Goal: Task Accomplishment & Management: Use online tool/utility

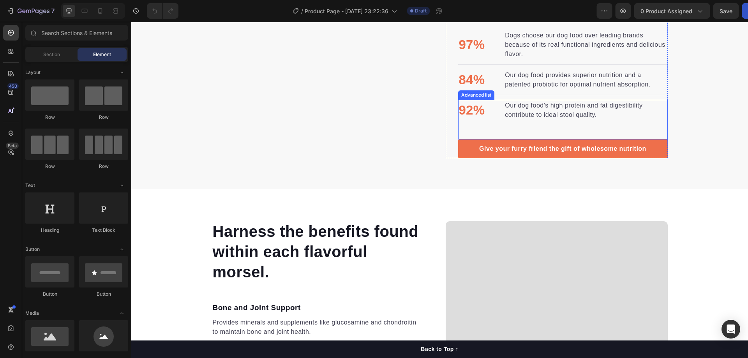
scroll to position [779, 0]
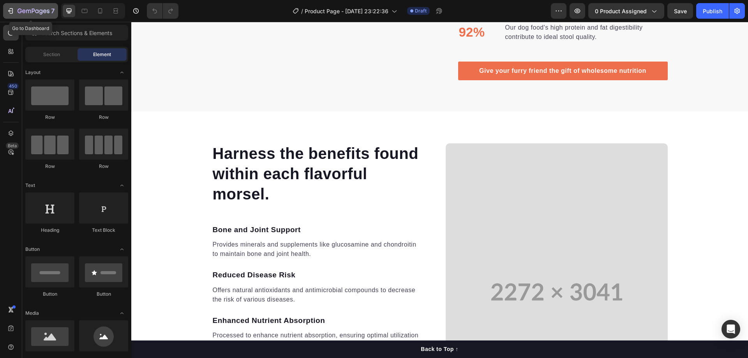
click at [33, 11] on icon "button" at bounding box center [34, 11] width 32 height 7
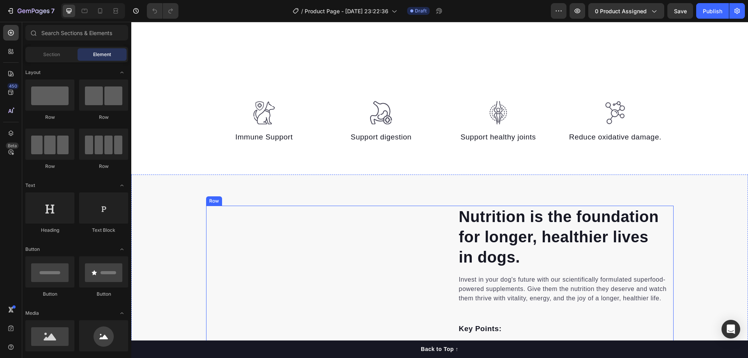
scroll to position [506, 0]
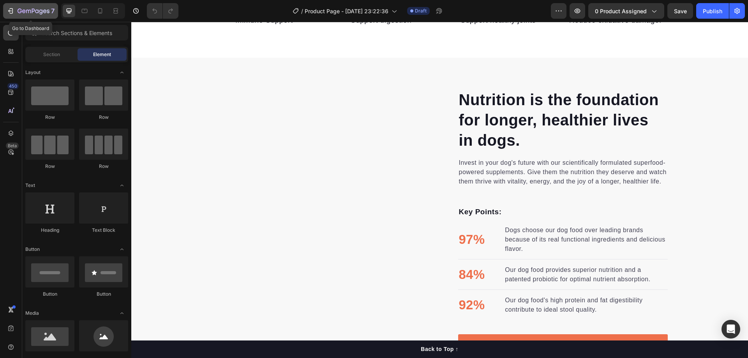
click at [13, 11] on icon "button" at bounding box center [12, 10] width 4 height 5
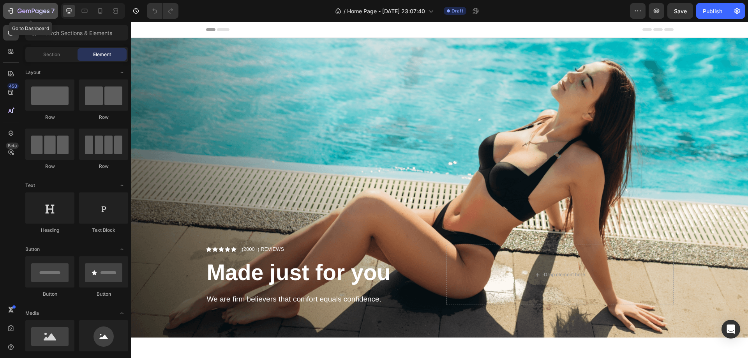
click at [19, 15] on div "7" at bounding box center [36, 10] width 37 height 9
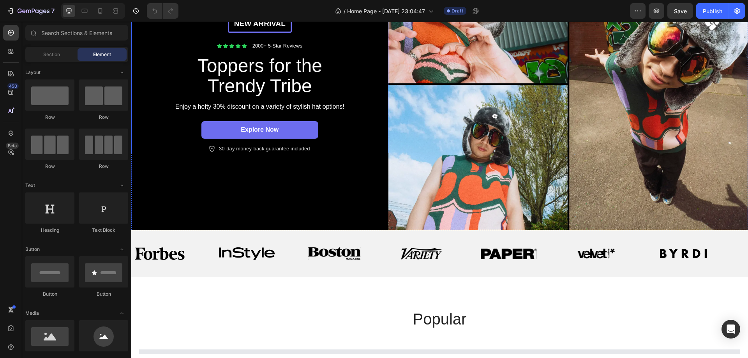
scroll to position [273, 0]
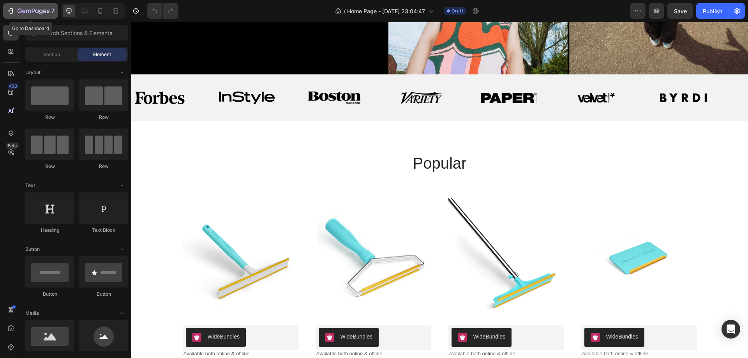
click at [12, 11] on icon "button" at bounding box center [11, 11] width 8 height 8
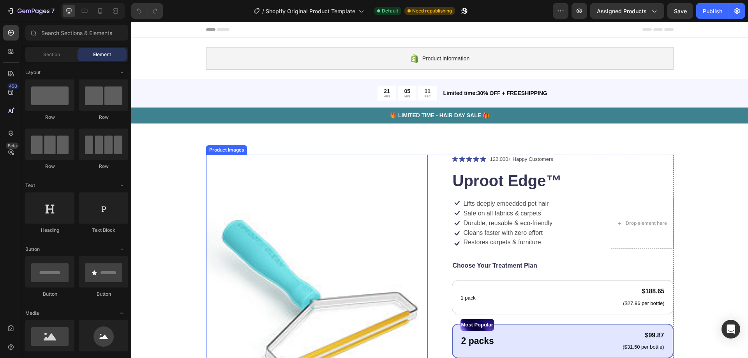
scroll to position [117, 0]
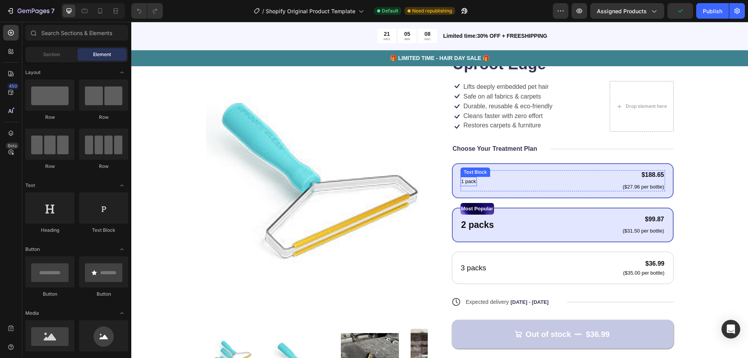
click at [461, 184] on p "1 pack" at bounding box center [468, 182] width 15 height 8
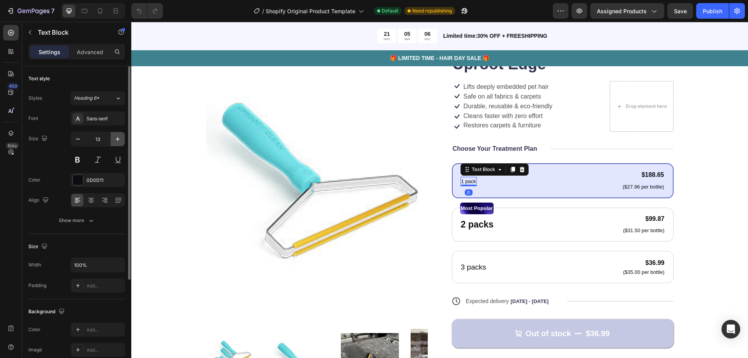
click at [113, 137] on button "button" at bounding box center [118, 139] width 14 height 14
type input "17"
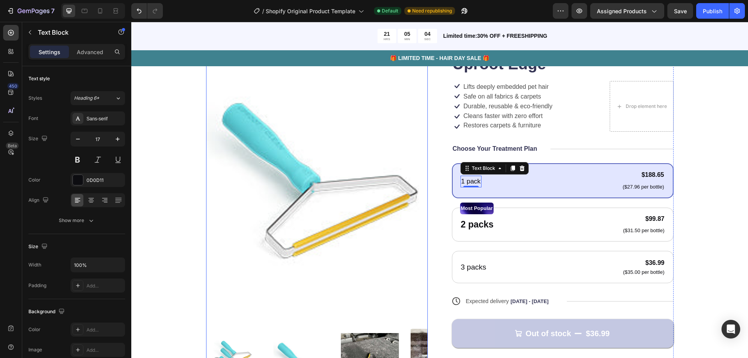
click at [379, 144] on img at bounding box center [317, 177] width 222 height 278
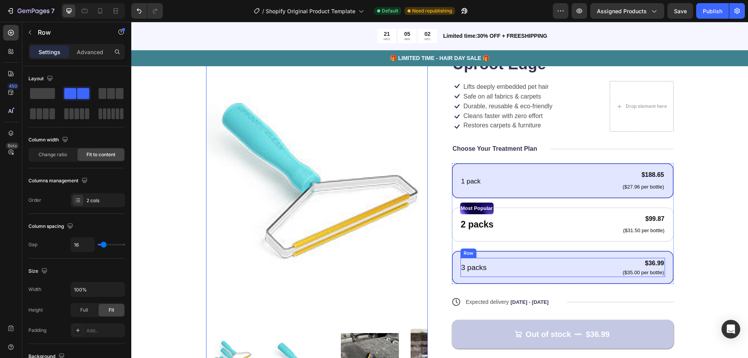
click at [464, 260] on div "3 packs Text Block" at bounding box center [473, 267] width 27 height 19
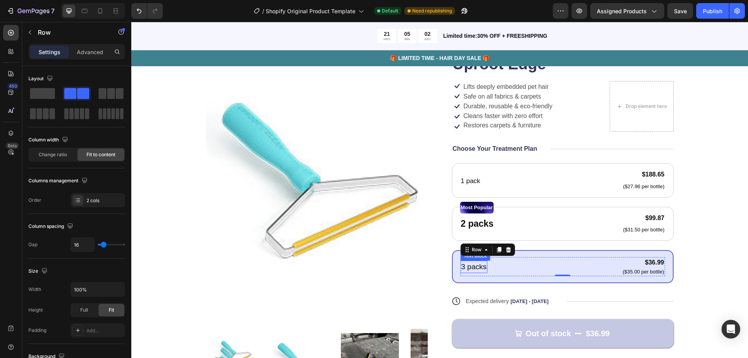
click at [466, 265] on p "3 packs" at bounding box center [473, 266] width 25 height 11
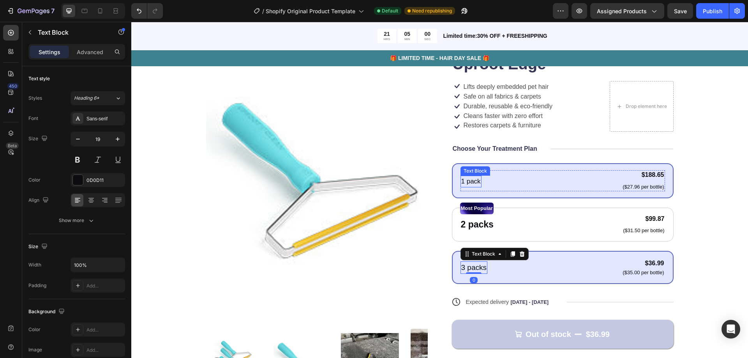
click at [464, 180] on p "1 pack" at bounding box center [470, 181] width 19 height 10
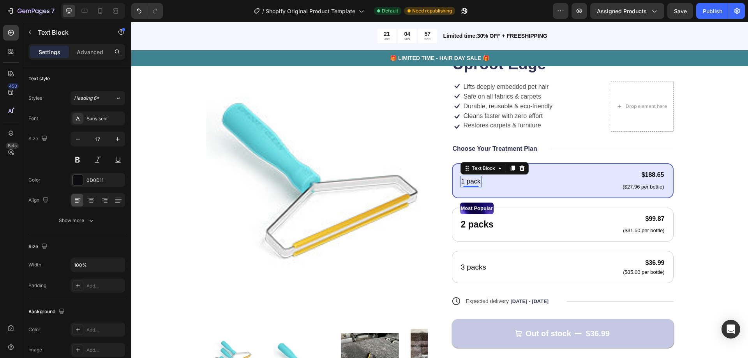
click at [464, 182] on p "1 pack" at bounding box center [470, 181] width 19 height 10
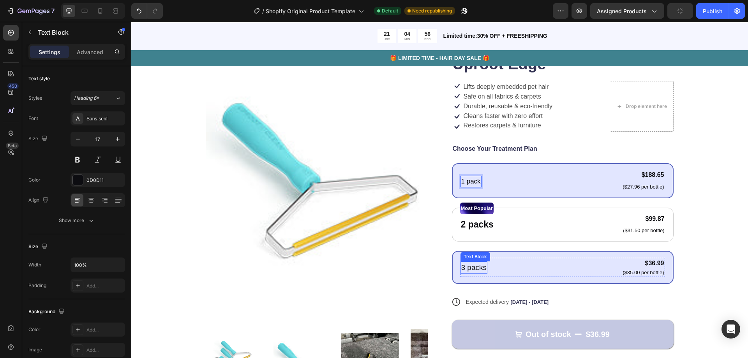
click at [474, 264] on p "3 packs" at bounding box center [473, 267] width 25 height 11
click at [466, 182] on p "1 pack" at bounding box center [470, 181] width 19 height 10
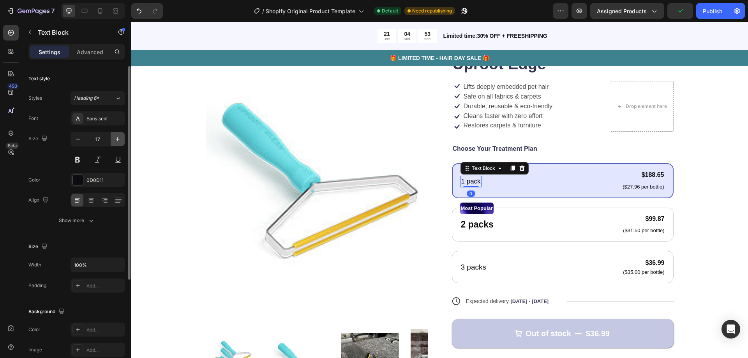
click at [118, 139] on icon "button" at bounding box center [118, 139] width 4 height 4
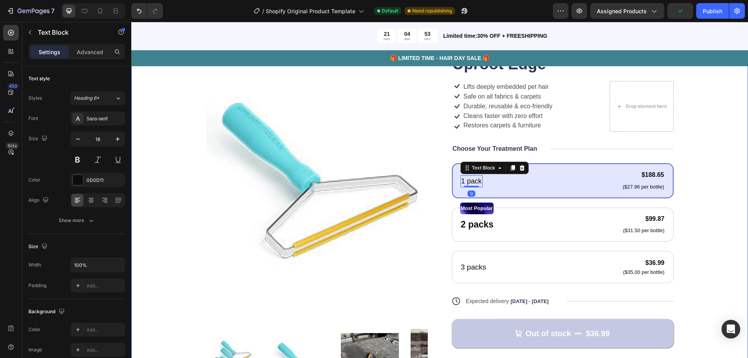
type input "19"
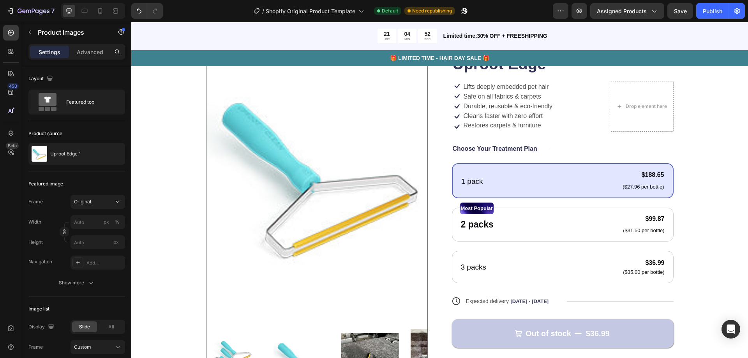
click at [322, 101] on img at bounding box center [317, 177] width 222 height 278
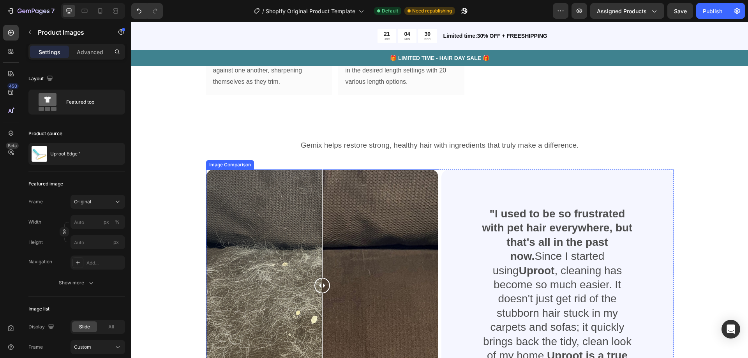
scroll to position [1052, 0]
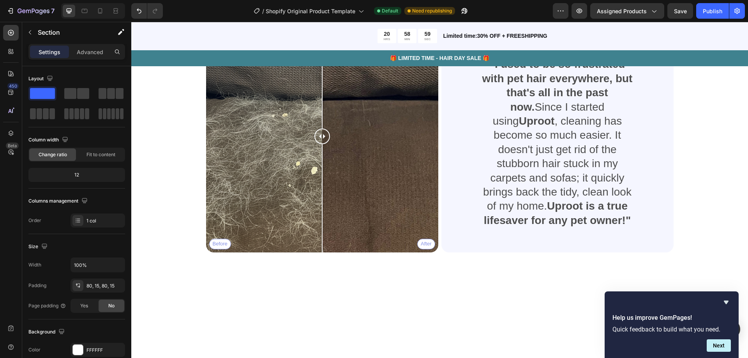
scroll to position [1013, 0]
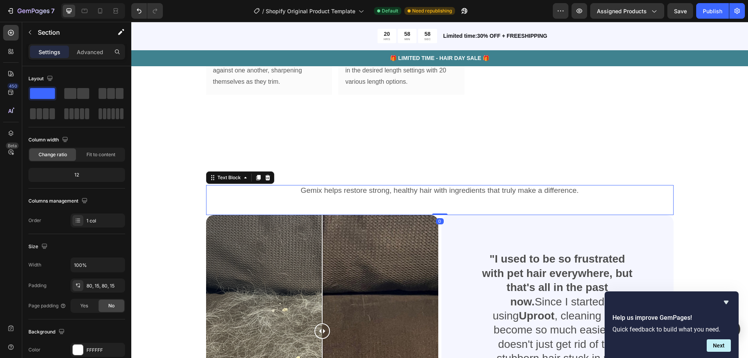
click at [427, 187] on p "Gemix helps restore strong, healthy hair with ingredients that truly make a dif…" at bounding box center [440, 191] width 466 height 10
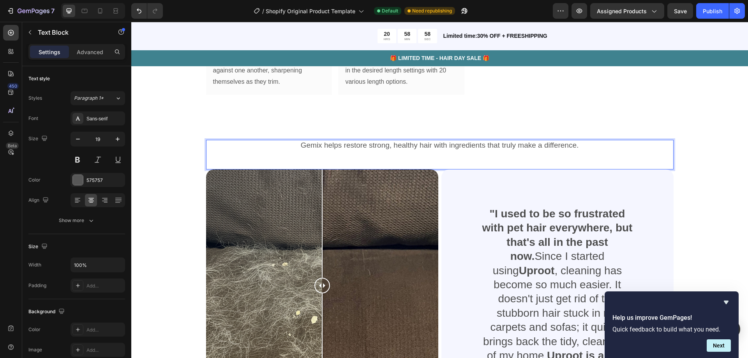
click at [403, 150] on p "Gemix helps restore strong, healthy hair with ingredients that truly make a dif…" at bounding box center [440, 146] width 466 height 10
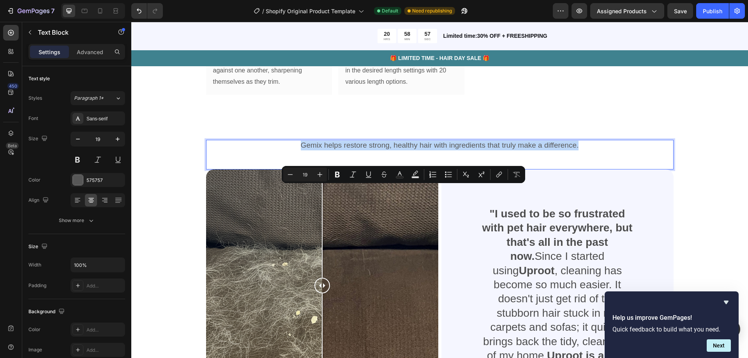
click at [403, 150] on p "Gemix helps restore strong, healthy hair with ingredients that truly make a dif…" at bounding box center [440, 146] width 466 height 10
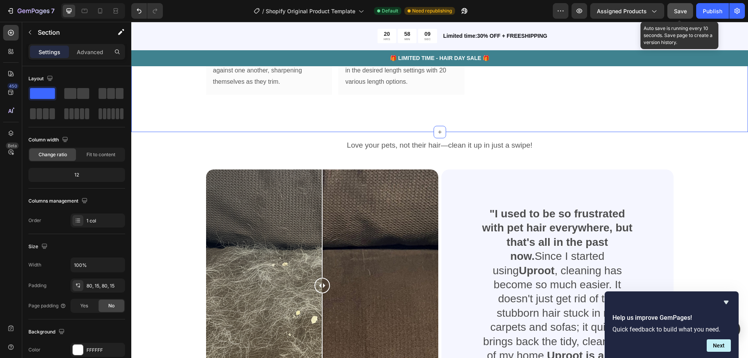
click at [687, 16] on button "Save" at bounding box center [680, 11] width 26 height 16
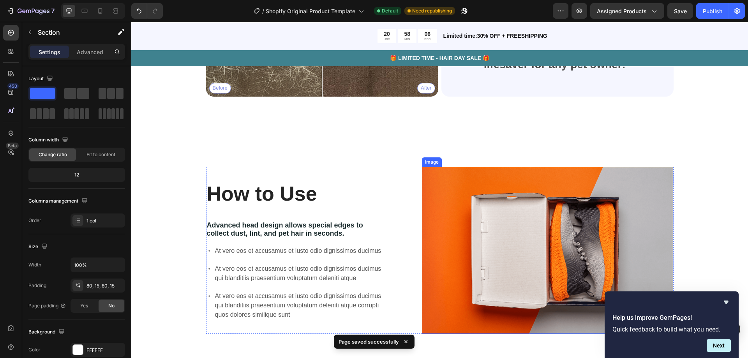
scroll to position [1402, 0]
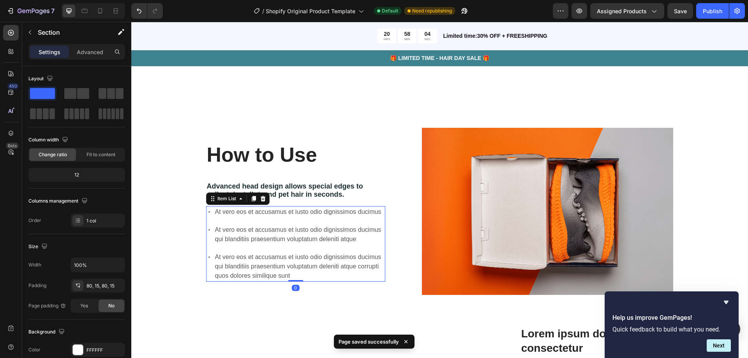
click at [269, 210] on p "At vero eos et accusamus et iusto odio dignissimos ducimus" at bounding box center [299, 211] width 169 height 9
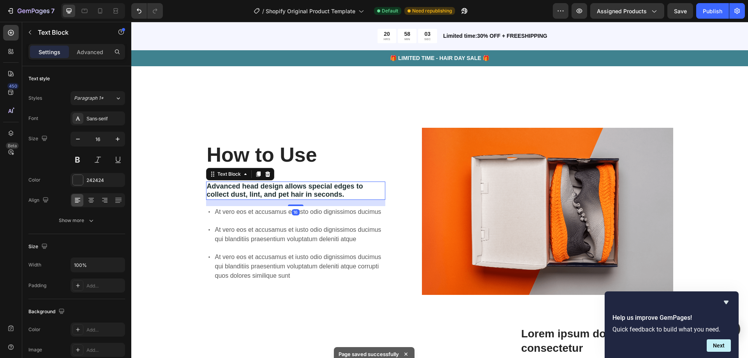
click at [277, 183] on span "Advanced head design allows special edges to collect dust, lint, and pet hair i…" at bounding box center [285, 190] width 156 height 16
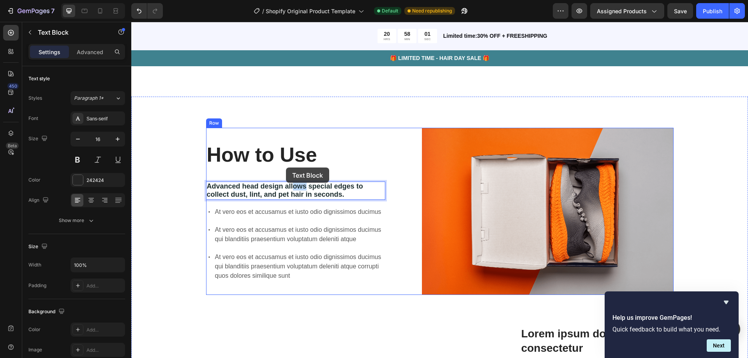
scroll to position [1390, 0]
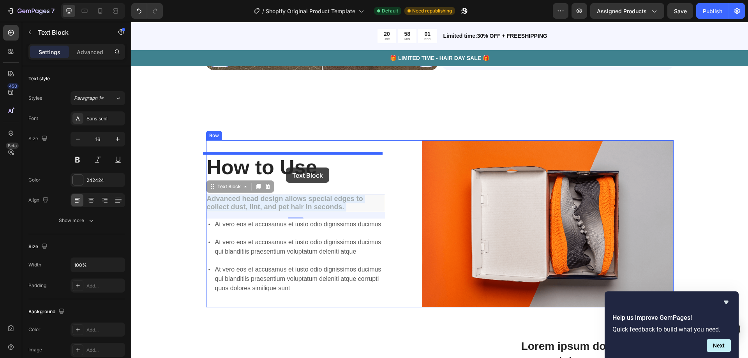
drag, startPoint x: 300, startPoint y: 188, endPoint x: 286, endPoint y: 167, distance: 25.2
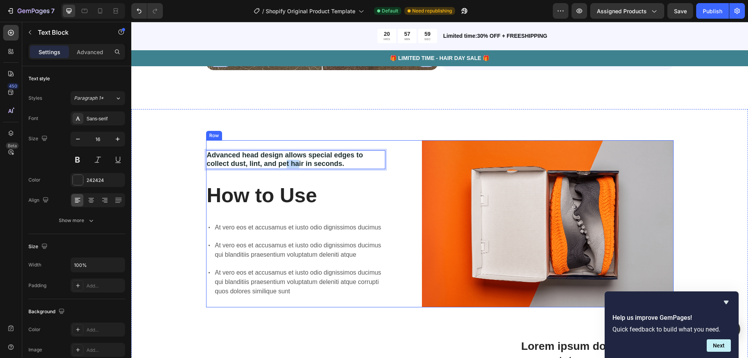
drag, startPoint x: 296, startPoint y: 165, endPoint x: 284, endPoint y: 210, distance: 46.2
drag, startPoint x: 350, startPoint y: 164, endPoint x: 373, endPoint y: 212, distance: 52.6
click at [357, 204] on div "Advanced head design allows special edges to collect dust, lint, and pet hair i…" at bounding box center [296, 223] width 180 height 167
drag, startPoint x: 367, startPoint y: 166, endPoint x: 348, endPoint y: 213, distance: 50.3
click at [348, 213] on div "Advanced head design allows special edges to collect dust, lint, and pet hair i…" at bounding box center [296, 223] width 180 height 167
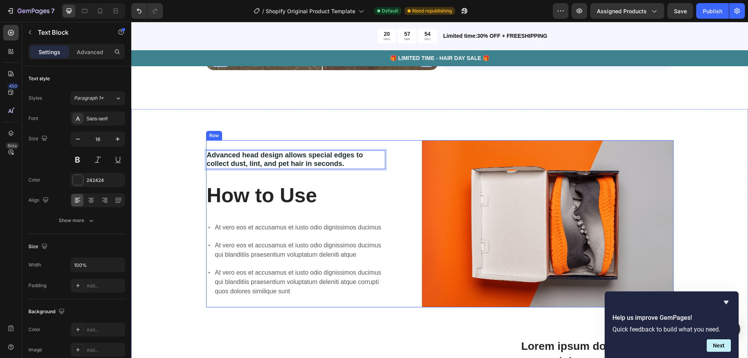
click at [343, 189] on h2 "How to Use" at bounding box center [296, 196] width 180 height 28
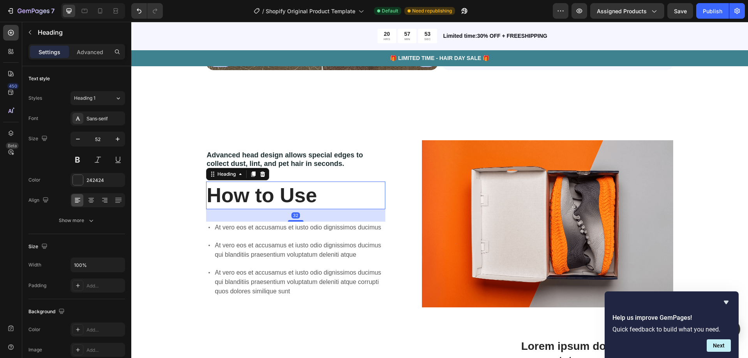
click at [413, 190] on div "Advanced head design allows special edges to collect dust, lint, and pet hair i…" at bounding box center [439, 223] width 467 height 167
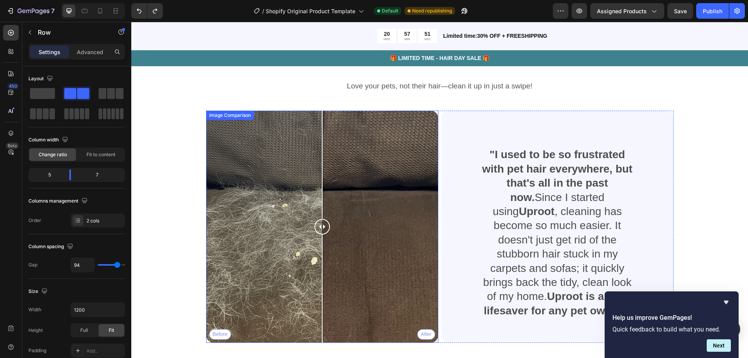
scroll to position [922, 0]
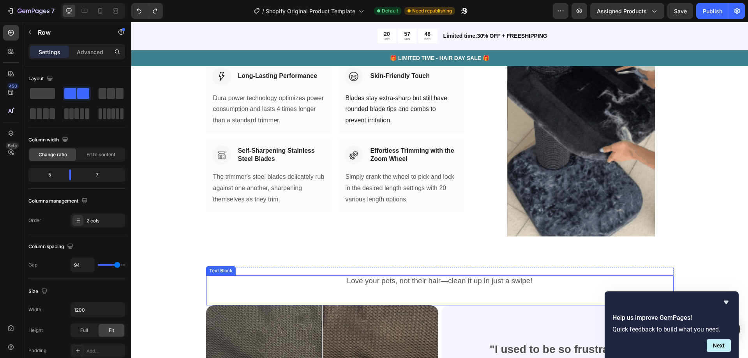
click at [258, 280] on p "Love your pets, not their hair—clean it up in just a swipe!" at bounding box center [440, 281] width 466 height 10
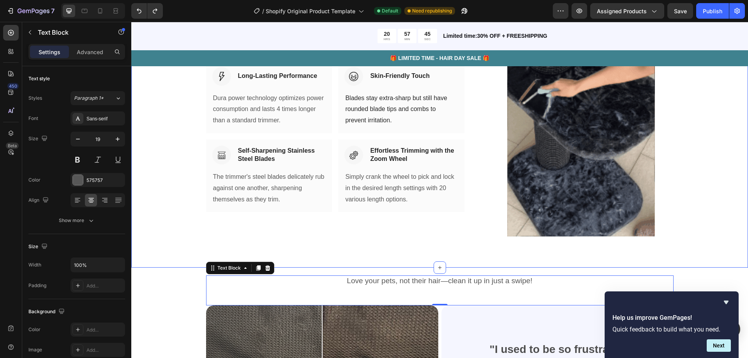
scroll to position [1117, 0]
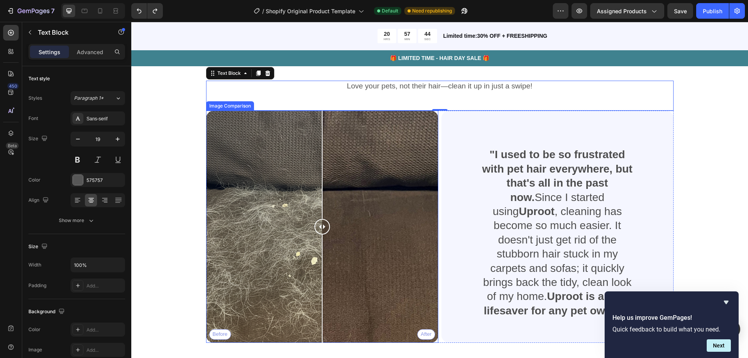
click at [322, 238] on div at bounding box center [322, 227] width 16 height 232
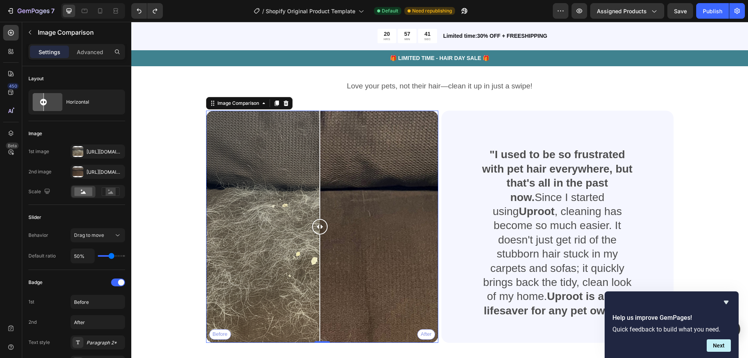
drag, startPoint x: 322, startPoint y: 237, endPoint x: 317, endPoint y: 257, distance: 20.7
click at [319, 257] on div at bounding box center [319, 288] width 1 height 108
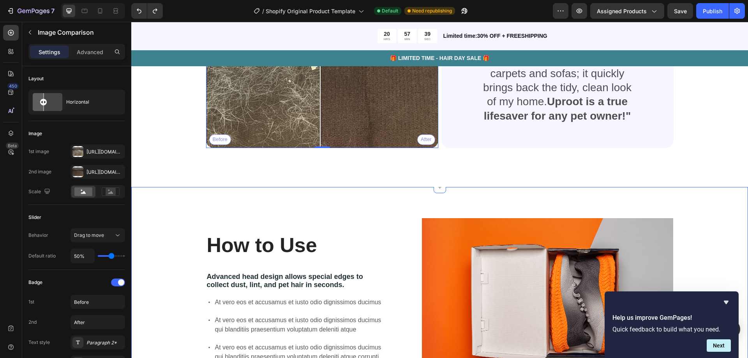
scroll to position [1507, 0]
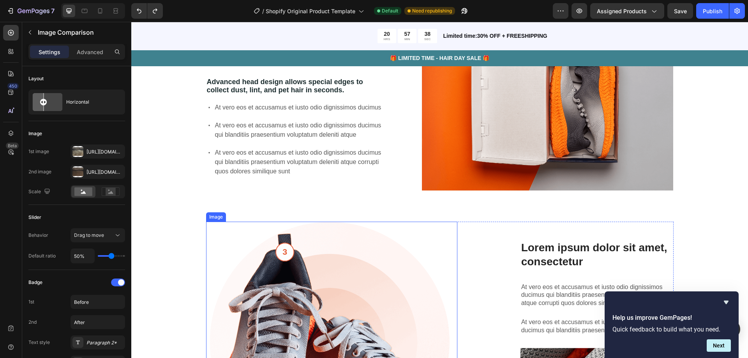
click at [302, 236] on img at bounding box center [331, 335] width 251 height 227
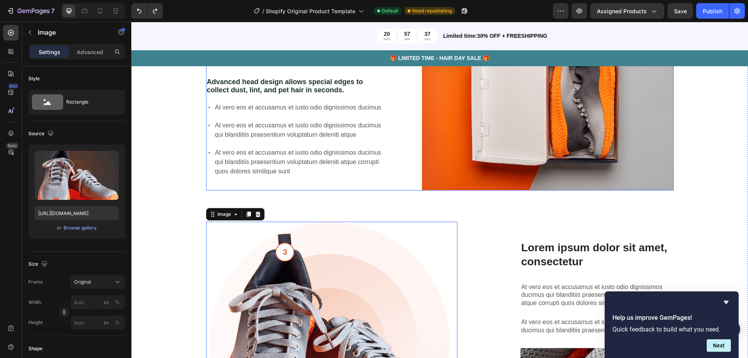
click at [208, 172] on div "At vero eos et accusamus et iusto odio dignissimos ducimus qui blanditiis praes…" at bounding box center [296, 162] width 180 height 30
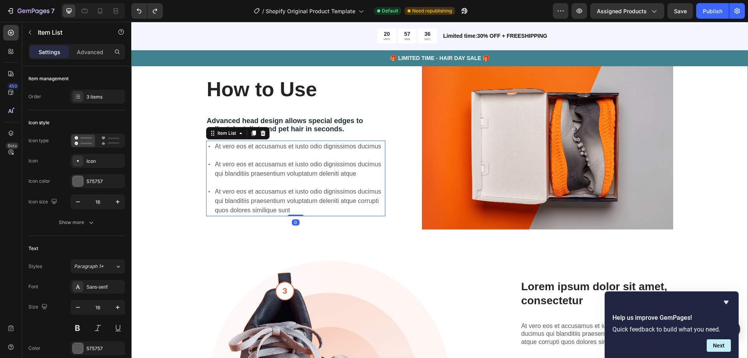
scroll to position [1390, 0]
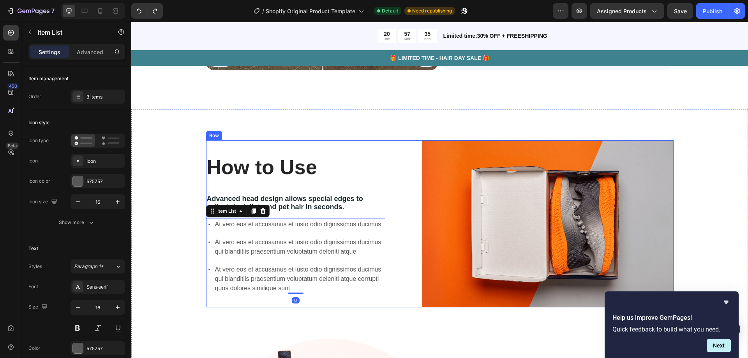
click at [394, 134] on div "How to Use Heading Advanced head design allows special edges to collect dust, l…" at bounding box center [439, 353] width 617 height 488
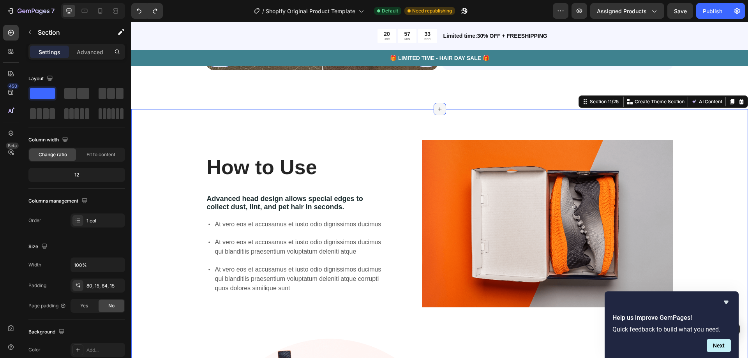
click at [438, 114] on div at bounding box center [440, 109] width 12 height 12
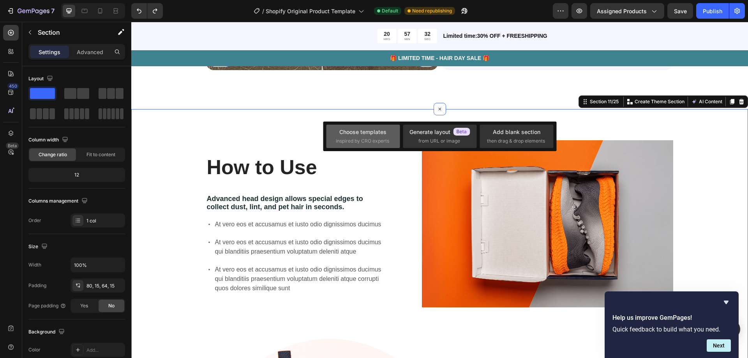
click at [380, 132] on div "Choose templates" at bounding box center [362, 132] width 47 height 8
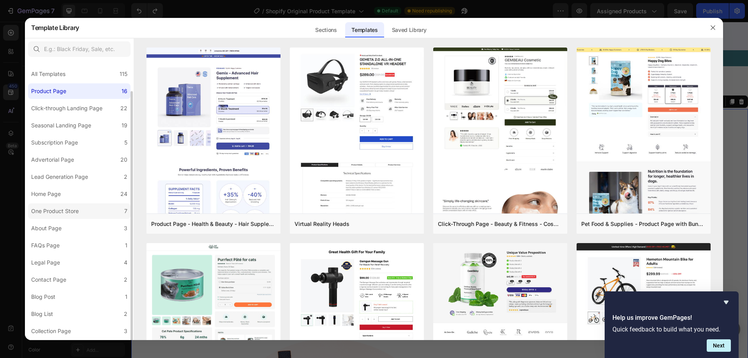
scroll to position [16, 0]
click at [69, 214] on label "About Page 3" at bounding box center [79, 212] width 102 height 16
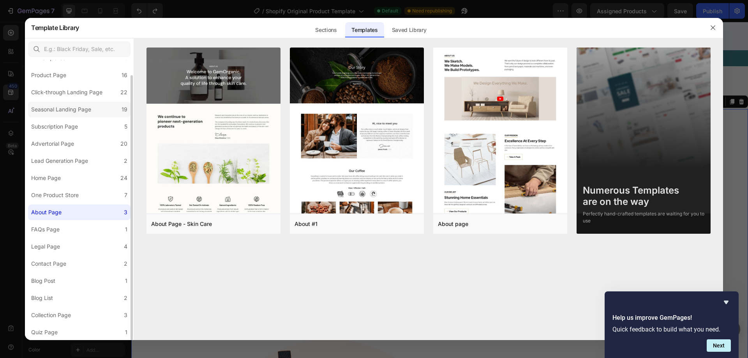
click at [73, 105] on div "Seasonal Landing Page" at bounding box center [61, 109] width 60 height 9
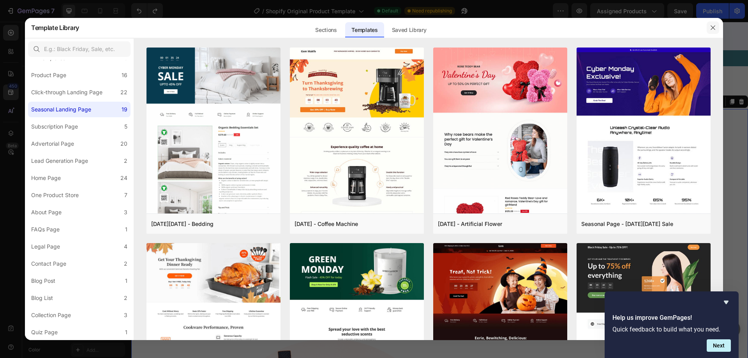
click at [708, 27] on button "button" at bounding box center [713, 27] width 12 height 12
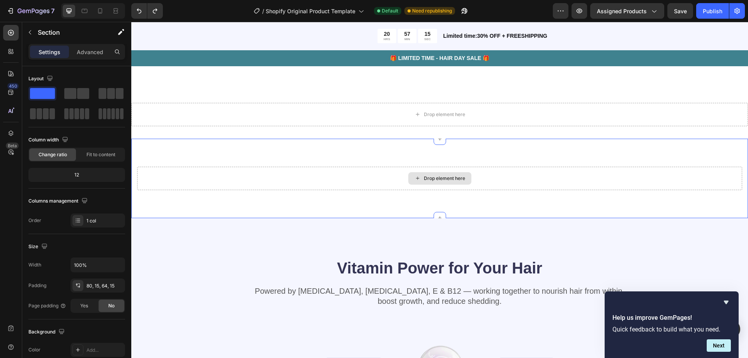
scroll to position [1857, 0]
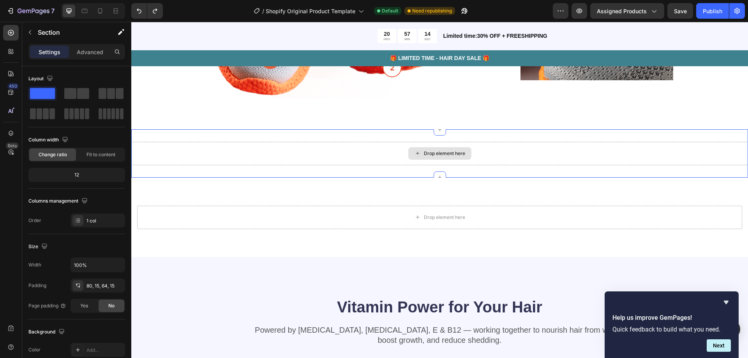
click at [442, 150] on div "Drop element here" at bounding box center [444, 153] width 41 height 6
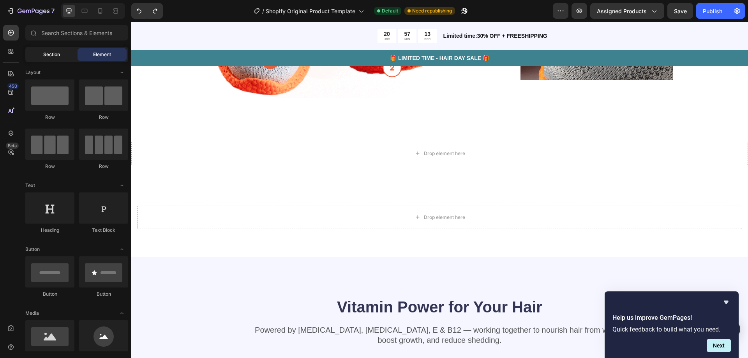
click at [65, 55] on div "Section" at bounding box center [51, 54] width 49 height 12
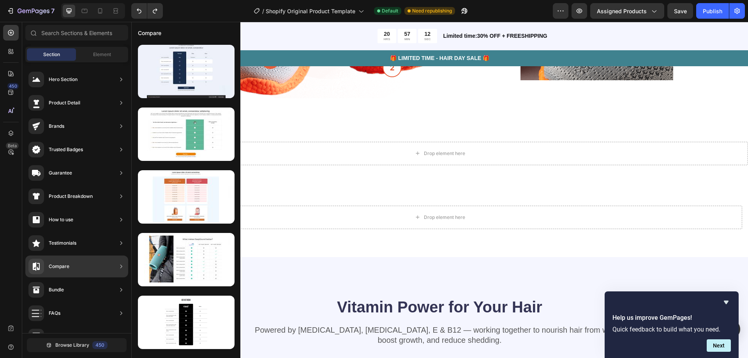
click at [93, 264] on div "Compare" at bounding box center [76, 267] width 103 height 22
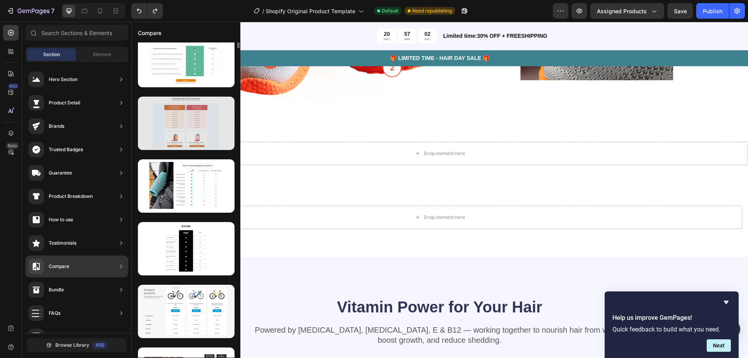
scroll to position [0, 0]
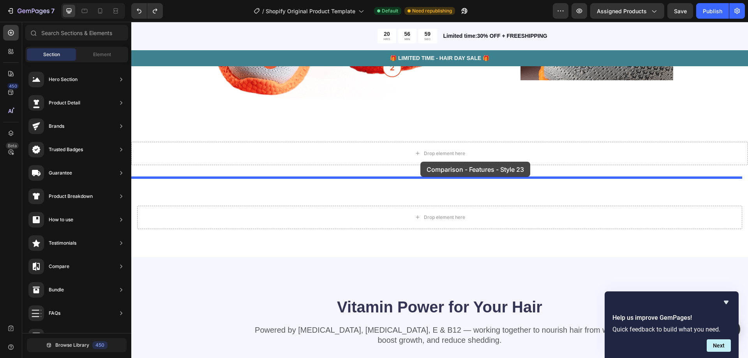
drag, startPoint x: 328, startPoint y: 169, endPoint x: 420, endPoint y: 162, distance: 92.2
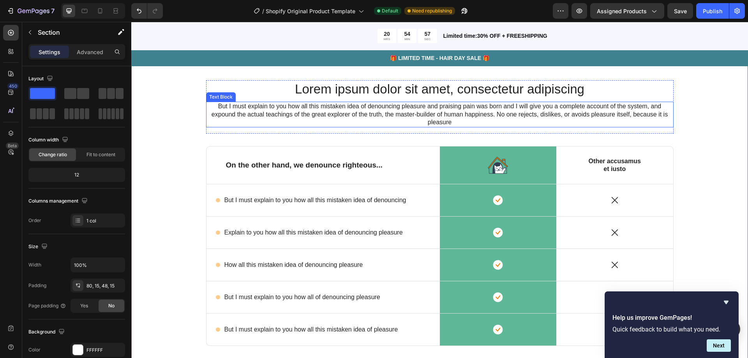
scroll to position [1869, 0]
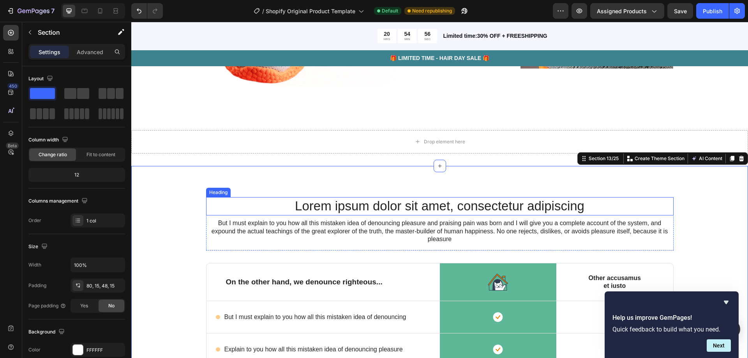
click at [451, 206] on h2 "Lorem ipsum dolor sit amet, consectetur adipiscing" at bounding box center [439, 206] width 467 height 18
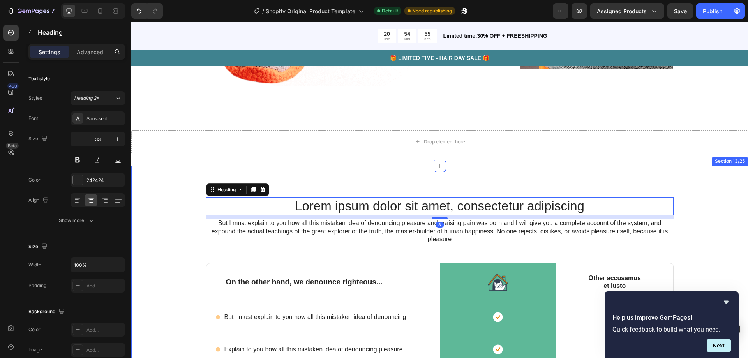
click at [404, 180] on div "Lorem ipsum dolor sit amet, consectetur adipiscing Heading 8 But I must explain…" at bounding box center [439, 356] width 617 height 381
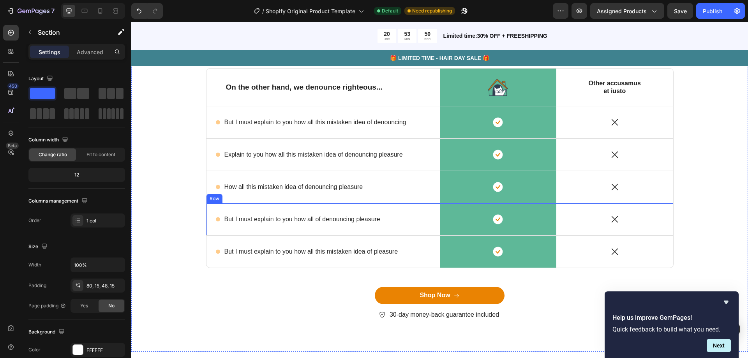
scroll to position [2180, 0]
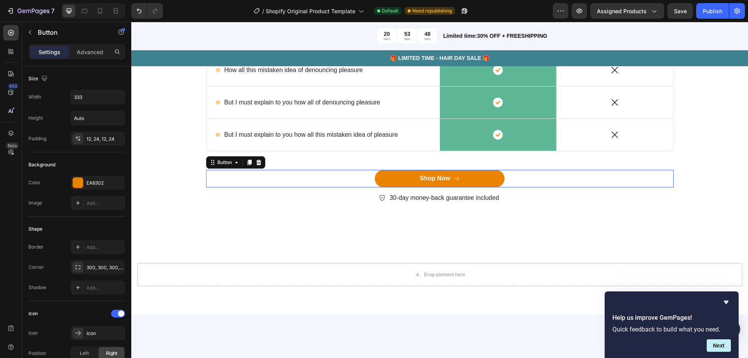
click at [522, 182] on div "Shop Now Button 0" at bounding box center [439, 179] width 467 height 18
click at [260, 161] on div at bounding box center [258, 162] width 9 height 9
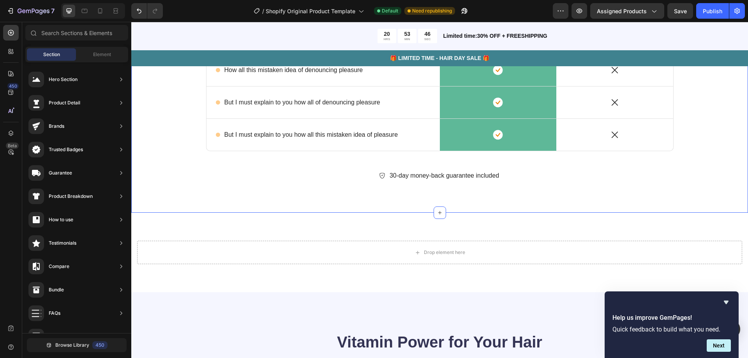
click at [341, 187] on div "30-day money-back guarantee included Item List" at bounding box center [439, 179] width 467 height 18
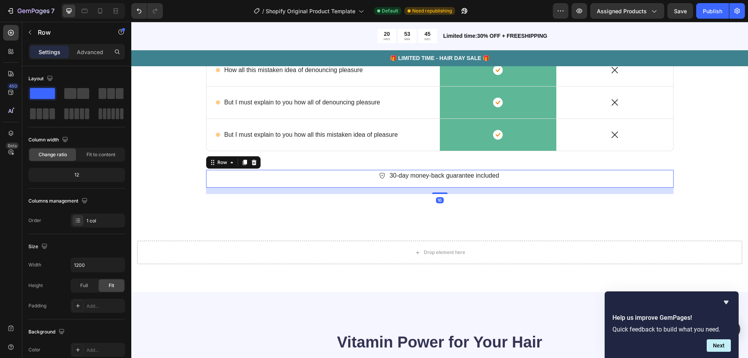
click at [341, 180] on div "30-day money-back guarantee included" at bounding box center [439, 176] width 467 height 12
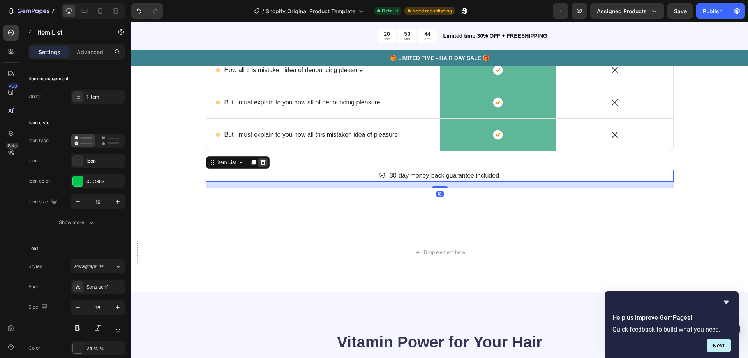
click at [263, 161] on icon at bounding box center [263, 162] width 6 height 6
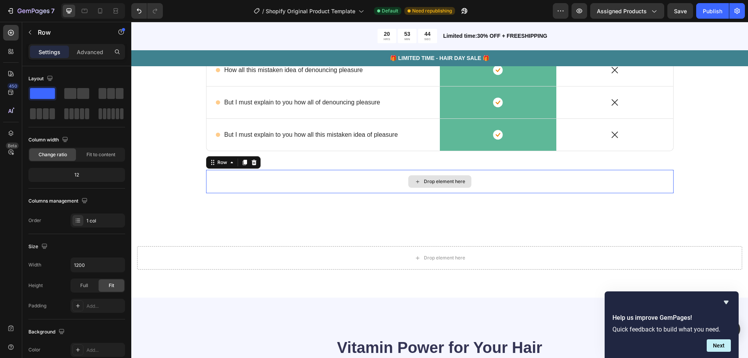
click at [356, 189] on div "Drop element here" at bounding box center [439, 181] width 467 height 23
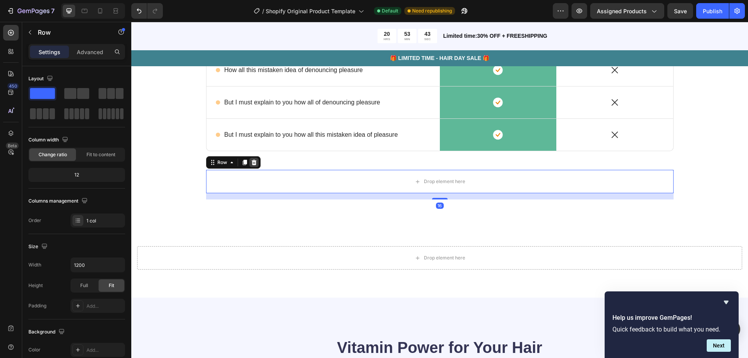
click at [251, 161] on icon at bounding box center [254, 162] width 6 height 6
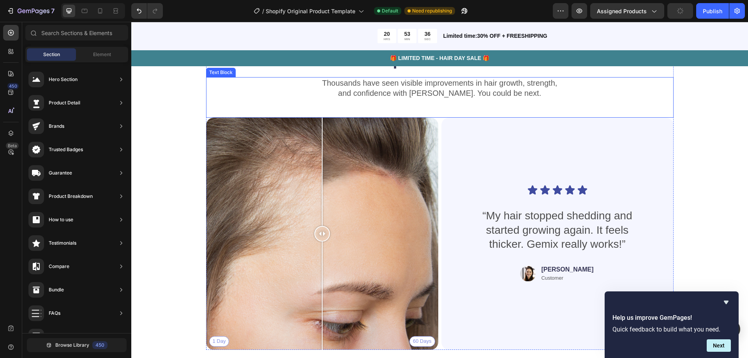
scroll to position [3310, 0]
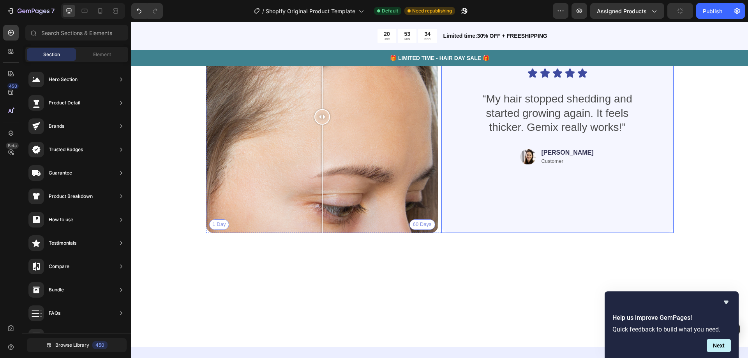
click at [472, 125] on div "Icon Icon Icon Icon Icon Icon List “My hair stopped shedding and started growin…" at bounding box center [557, 116] width 195 height 207
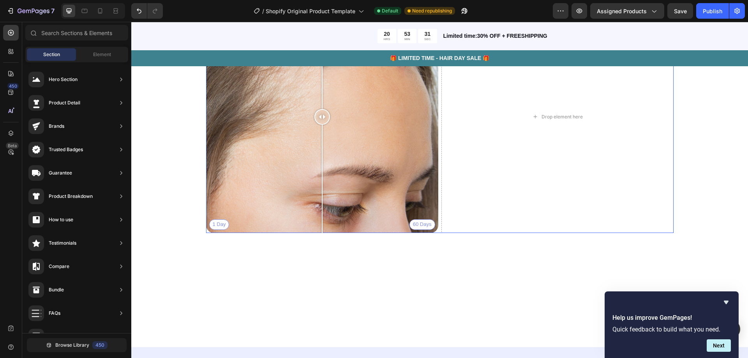
click at [435, 125] on div "60 Days" at bounding box center [322, 117] width 232 height 232
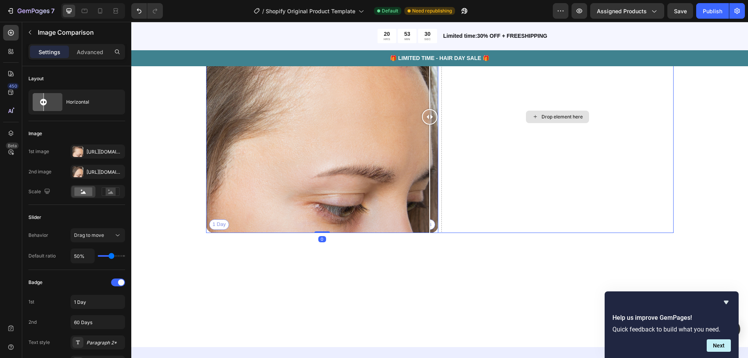
click at [446, 129] on div "Drop element here" at bounding box center [557, 117] width 232 height 232
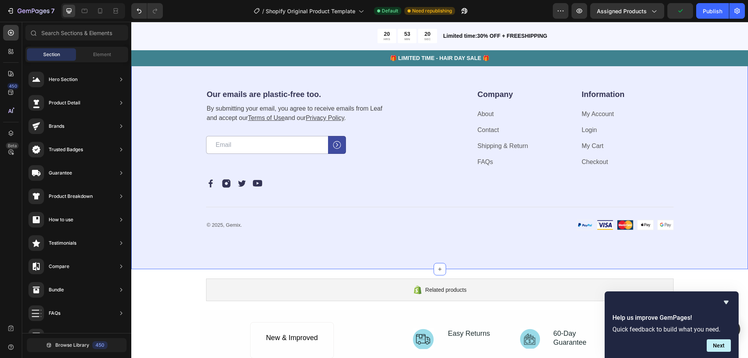
scroll to position [4045, 0]
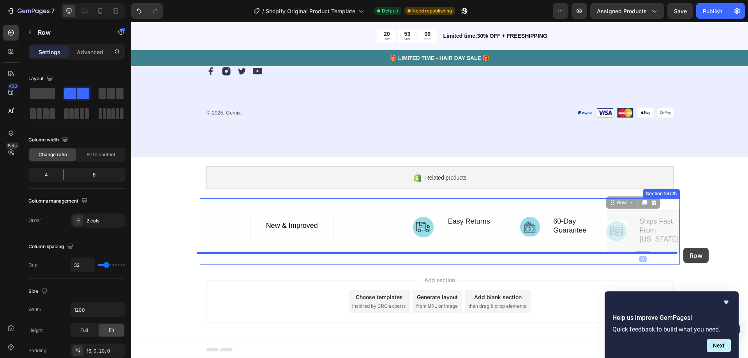
drag, startPoint x: 670, startPoint y: 245, endPoint x: 684, endPoint y: 248, distance: 13.9
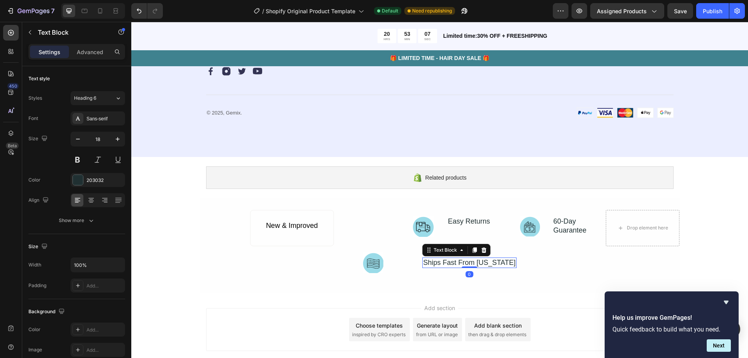
drag, startPoint x: 445, startPoint y: 264, endPoint x: 414, endPoint y: 257, distance: 31.1
click at [414, 257] on div "Image Ships Fast From [US_STATE] Text Block 0 Row" at bounding box center [439, 263] width 153 height 35
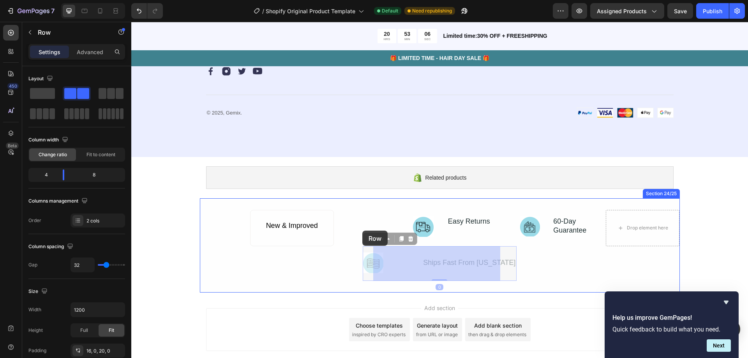
drag, startPoint x: 405, startPoint y: 261, endPoint x: 356, endPoint y: 227, distance: 60.1
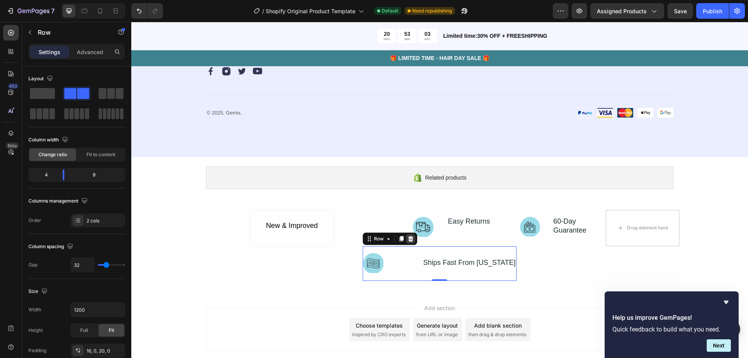
click at [414, 242] on icon at bounding box center [410, 239] width 6 height 6
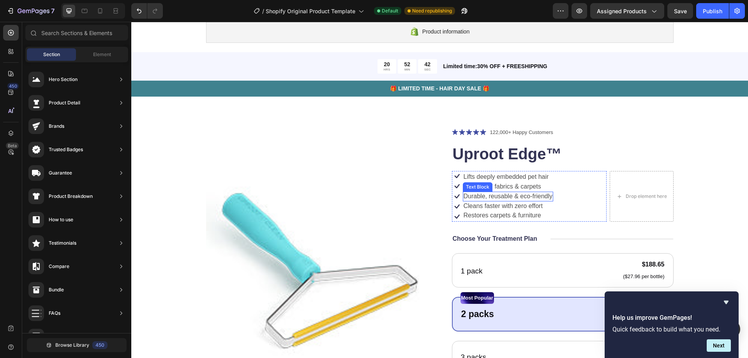
scroll to position [0, 0]
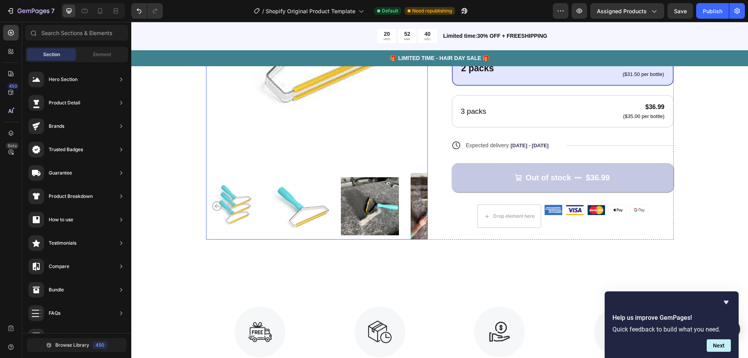
click at [381, 204] on img at bounding box center [370, 206] width 58 height 67
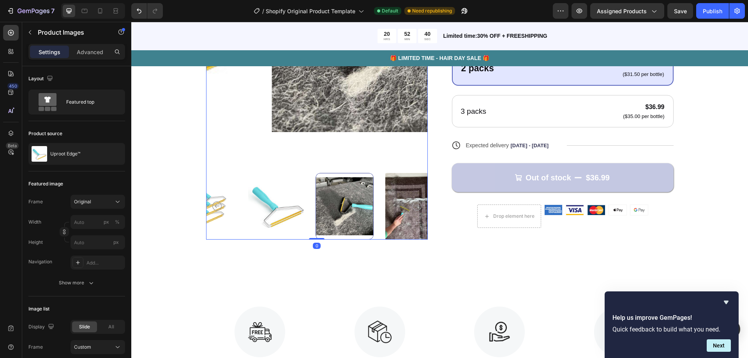
scroll to position [156, 0]
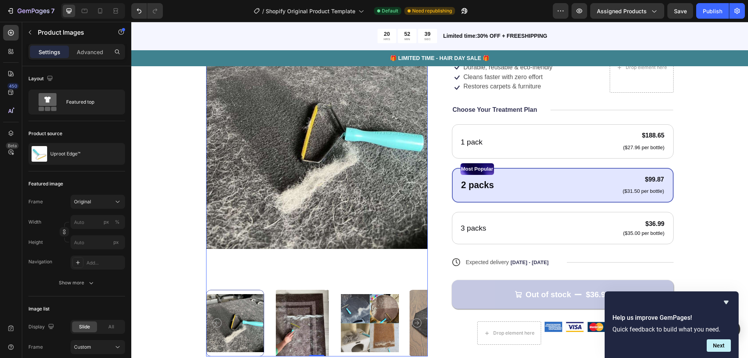
click at [308, 321] on img at bounding box center [302, 323] width 58 height 67
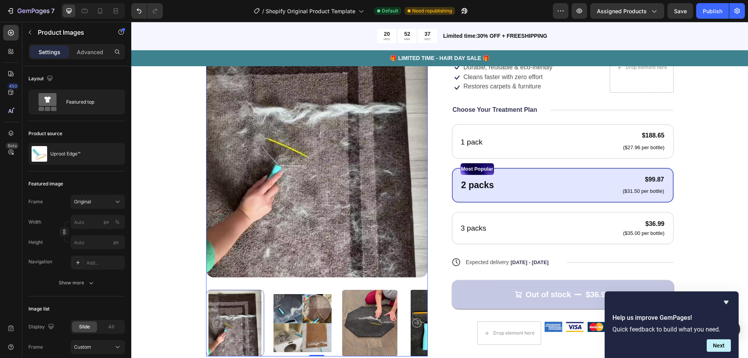
click at [308, 317] on img at bounding box center [302, 323] width 58 height 67
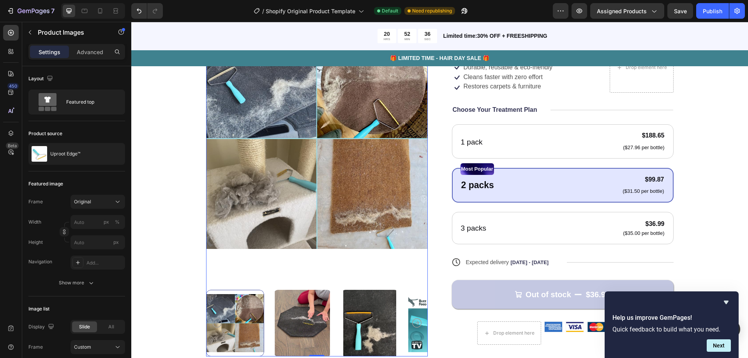
scroll to position [117, 0]
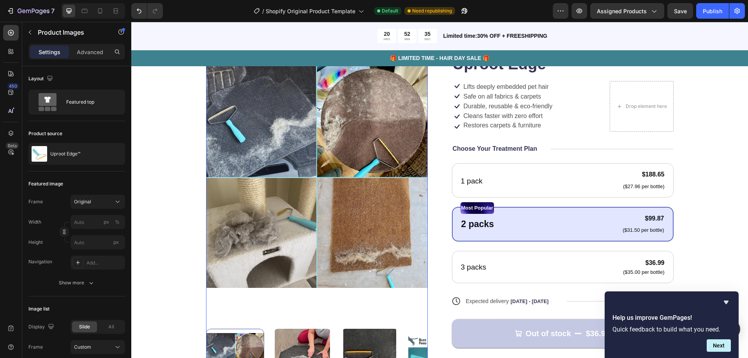
click at [299, 339] on img at bounding box center [302, 362] width 58 height 67
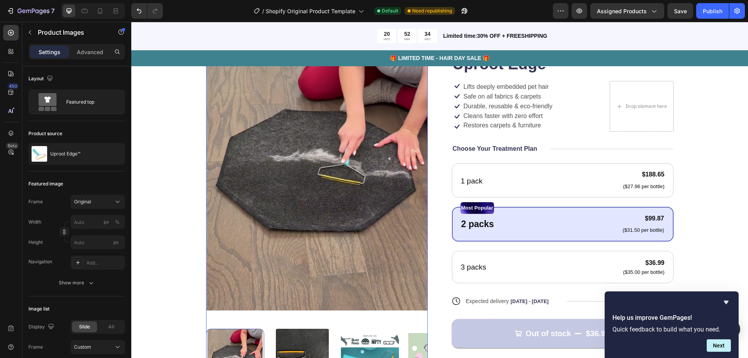
click at [301, 336] on img at bounding box center [302, 362] width 58 height 67
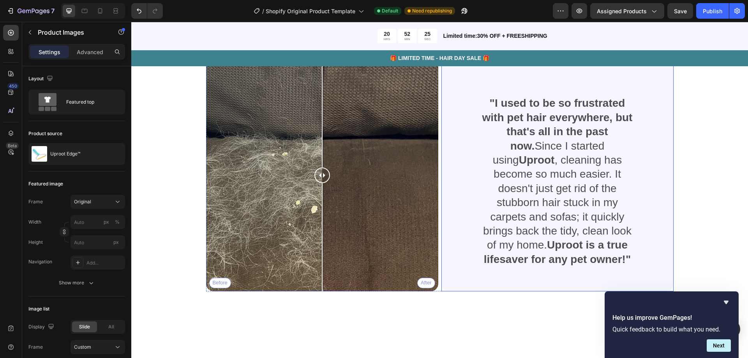
scroll to position [1130, 0]
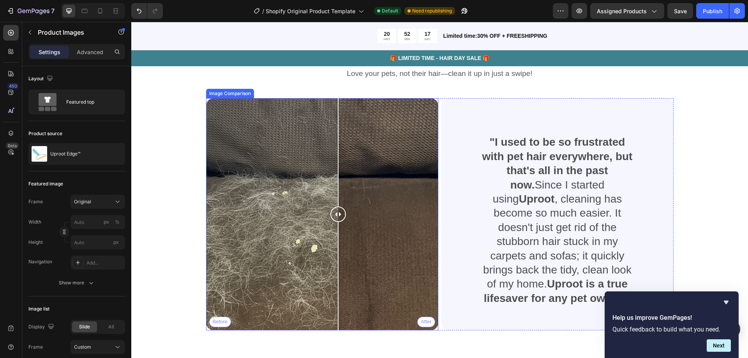
drag, startPoint x: 324, startPoint y: 215, endPoint x: 359, endPoint y: 250, distance: 49.3
click at [336, 250] on div at bounding box center [338, 214] width 16 height 232
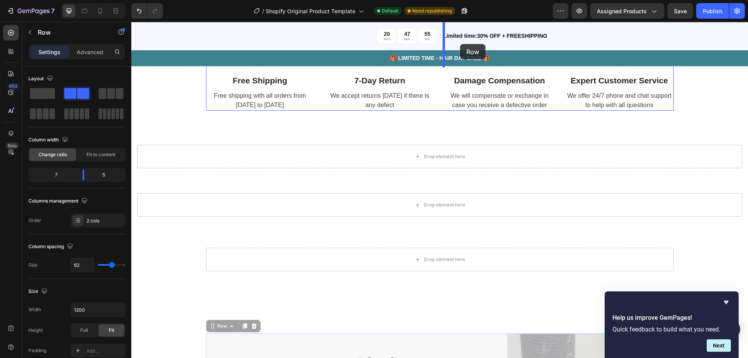
scroll to position [537, 0]
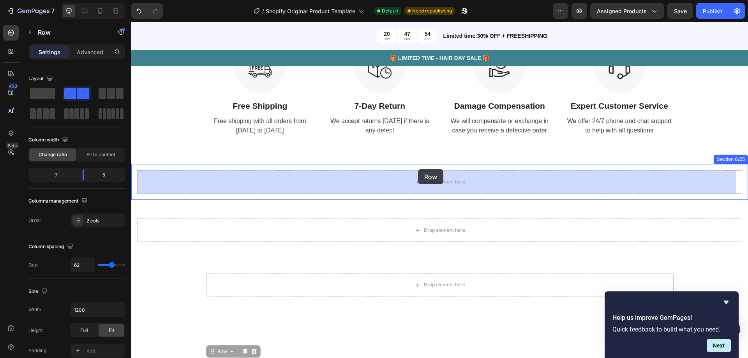
drag, startPoint x: 464, startPoint y: 213, endPoint x: 418, endPoint y: 169, distance: 63.7
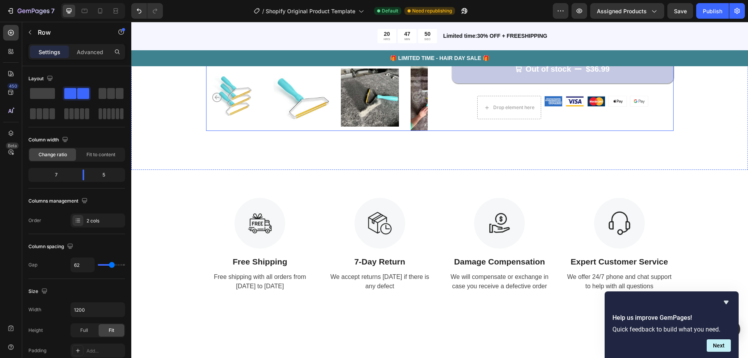
scroll to position [303, 0]
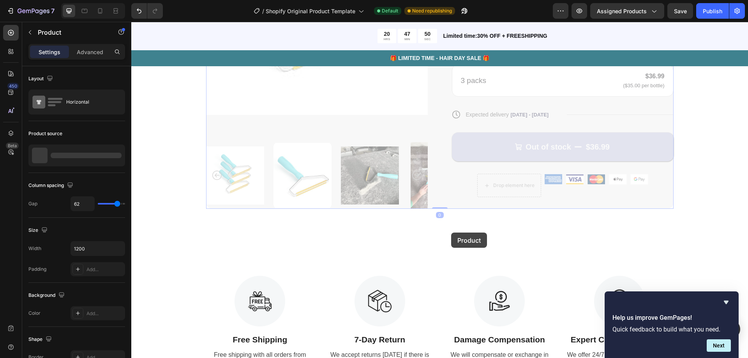
drag, startPoint x: 450, startPoint y: 215, endPoint x: 451, endPoint y: 233, distance: 17.2
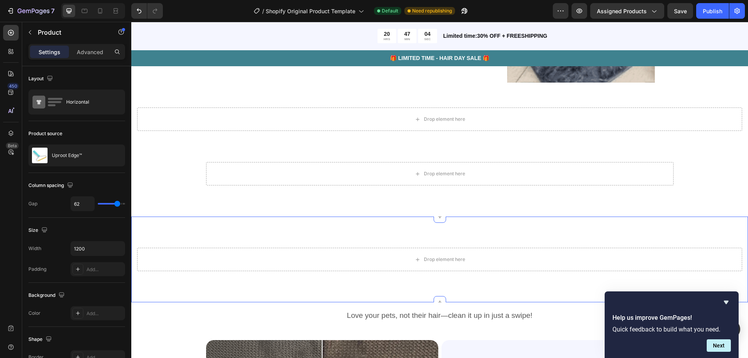
scroll to position [1005, 0]
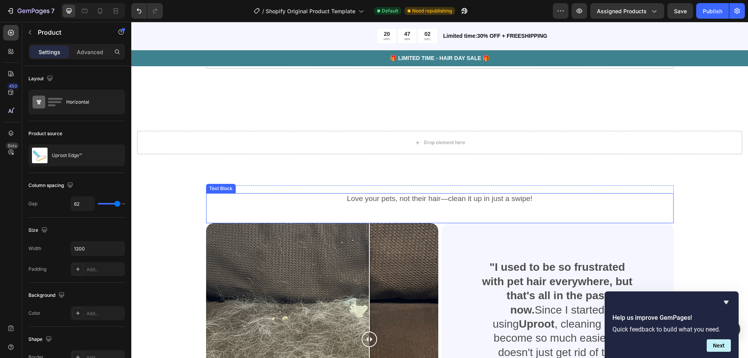
drag, startPoint x: 427, startPoint y: 246, endPoint x: 345, endPoint y: 215, distance: 88.4
click at [345, 215] on div "Heading Love your pets, not their hair—clean it up in just a swipe! Text Block …" at bounding box center [439, 320] width 554 height 270
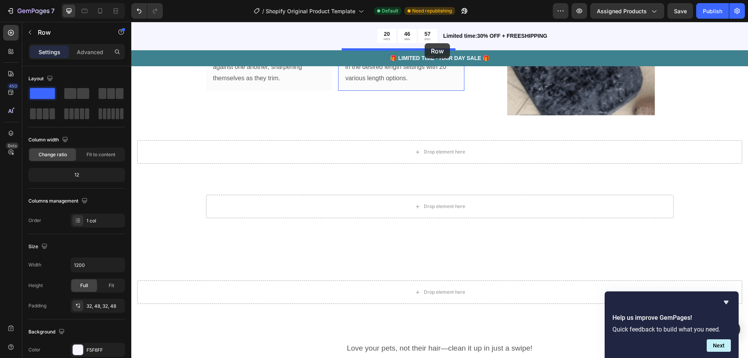
scroll to position [822, 0]
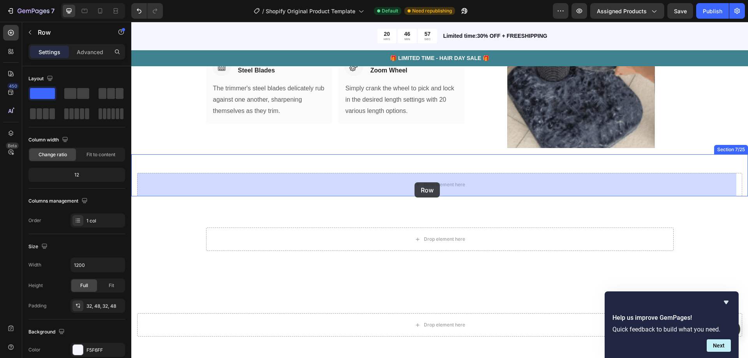
drag, startPoint x: 451, startPoint y: 215, endPoint x: 414, endPoint y: 182, distance: 49.1
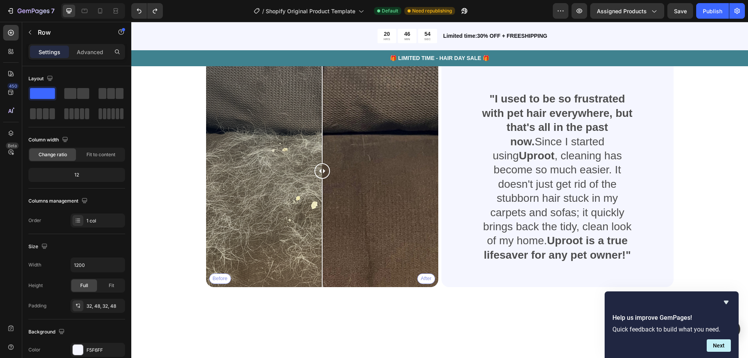
scroll to position [1056, 0]
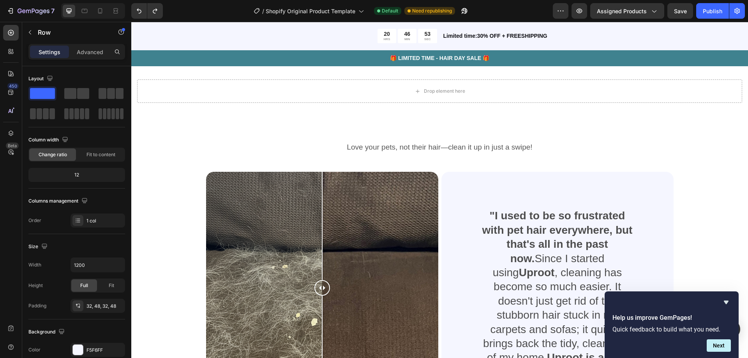
click at [445, 189] on div ""I used to be so frustrated with pet hair everywhere, but that's all in the pas…" at bounding box center [557, 288] width 232 height 232
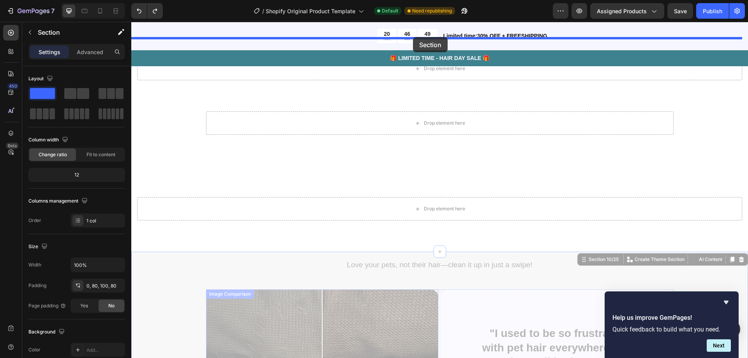
scroll to position [913, 0]
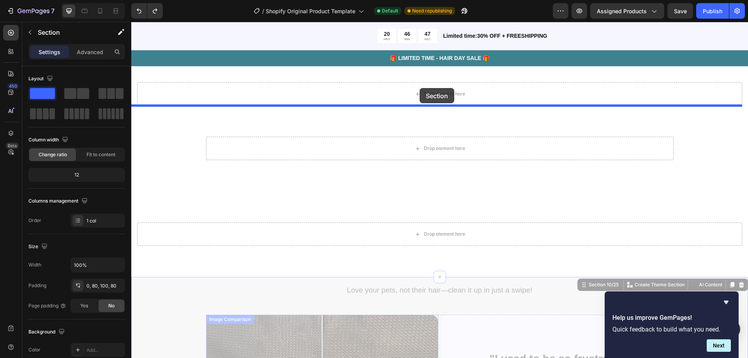
drag, startPoint x: 420, startPoint y: 254, endPoint x: 420, endPoint y: 88, distance: 165.9
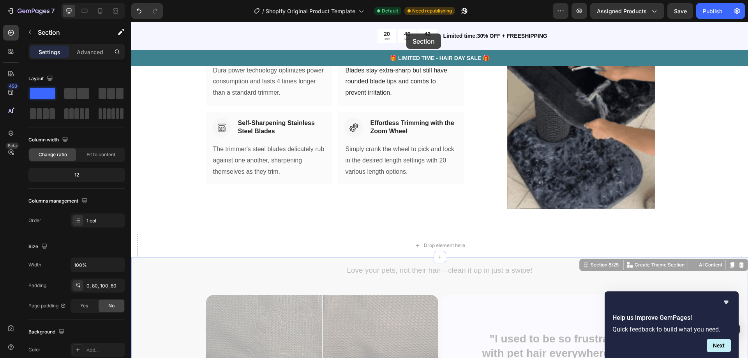
scroll to position [736, 0]
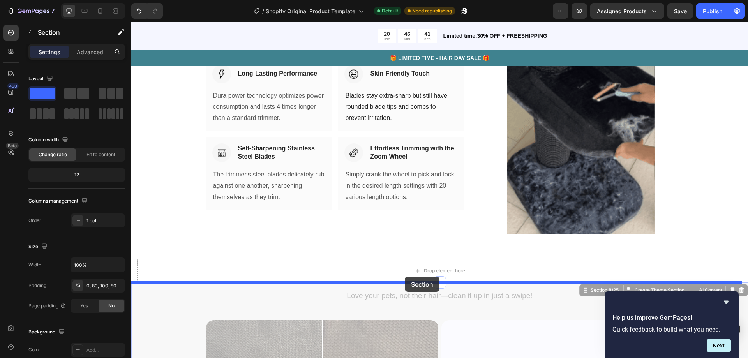
drag, startPoint x: 440, startPoint y: 305, endPoint x: 408, endPoint y: 273, distance: 46.0
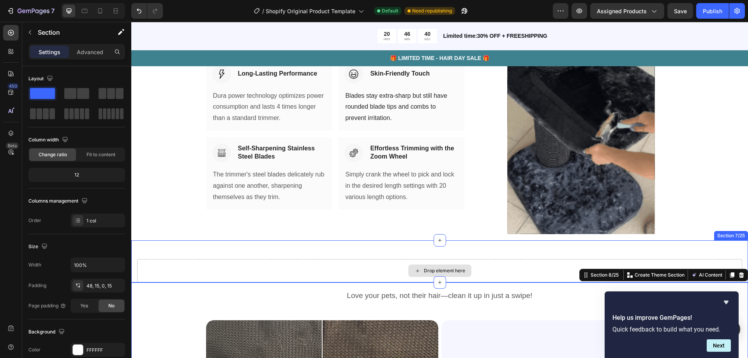
click at [450, 259] on div "Drop element here" at bounding box center [439, 270] width 605 height 23
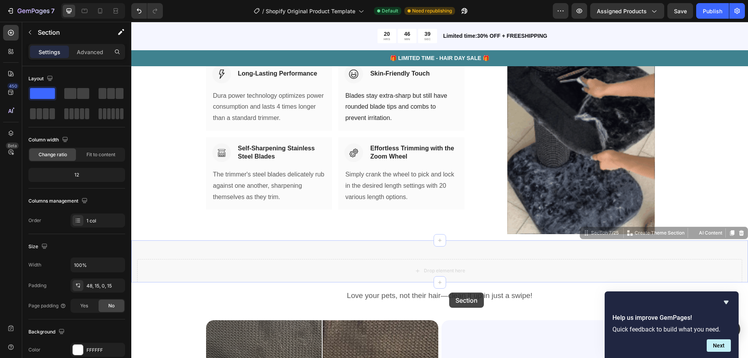
drag, startPoint x: 456, startPoint y: 256, endPoint x: 450, endPoint y: 293, distance: 37.1
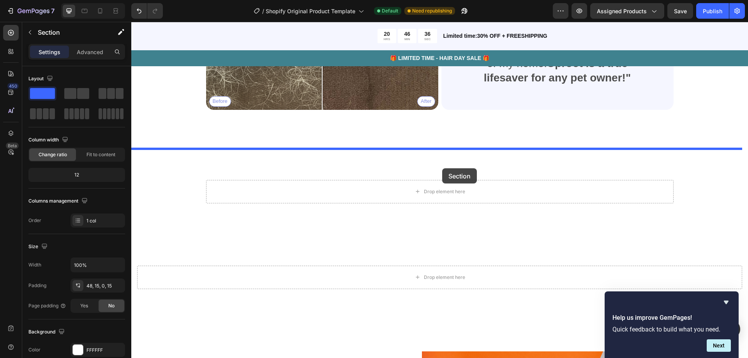
drag, startPoint x: 462, startPoint y: 254, endPoint x: 442, endPoint y: 168, distance: 88.4
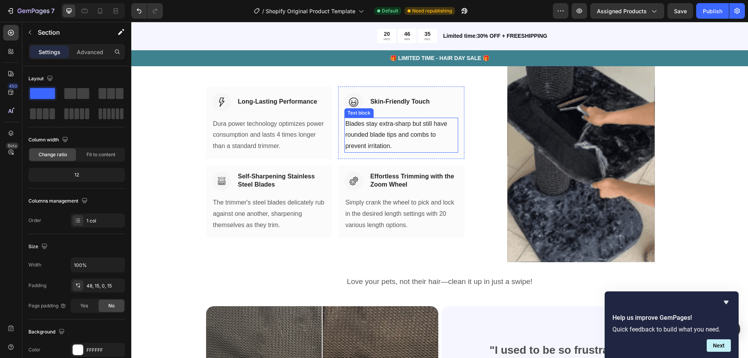
scroll to position [747, 0]
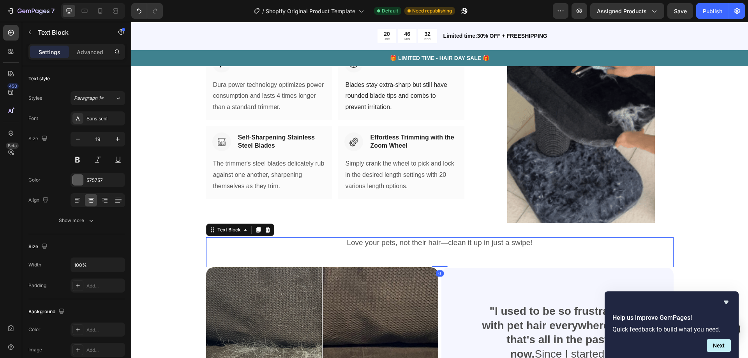
click at [365, 243] on p "Love your pets, not their hair—clean it up in just a swipe!" at bounding box center [440, 243] width 466 height 10
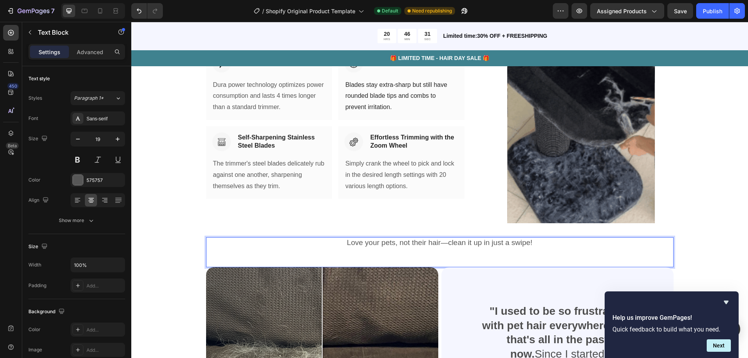
click at [388, 244] on p "Love your pets, not their hair—clean it up in just a swipe!" at bounding box center [440, 243] width 466 height 10
drag, startPoint x: 397, startPoint y: 242, endPoint x: 437, endPoint y: 242, distance: 39.7
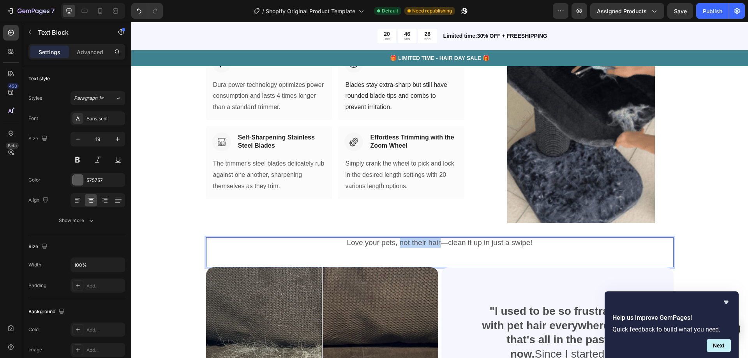
click at [437, 242] on p "Love your pets, not their hair—clean it up in just a swipe!" at bounding box center [440, 243] width 466 height 10
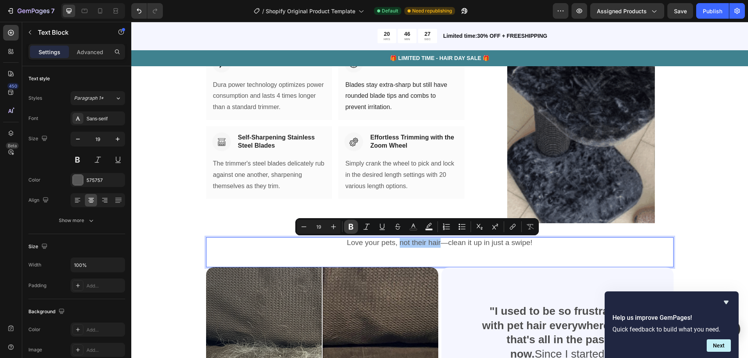
click at [356, 227] on button "Bold" at bounding box center [351, 227] width 14 height 14
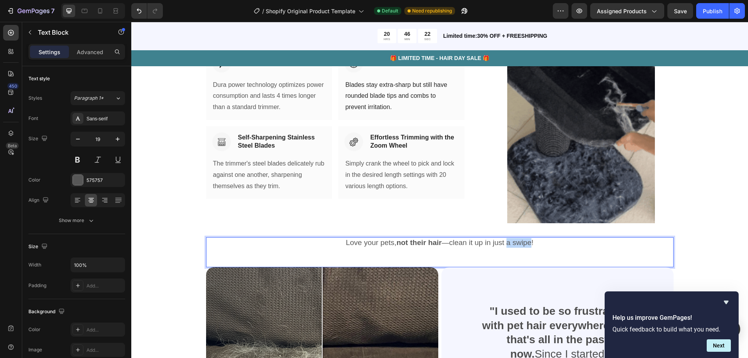
drag, startPoint x: 506, startPoint y: 243, endPoint x: 528, endPoint y: 246, distance: 22.4
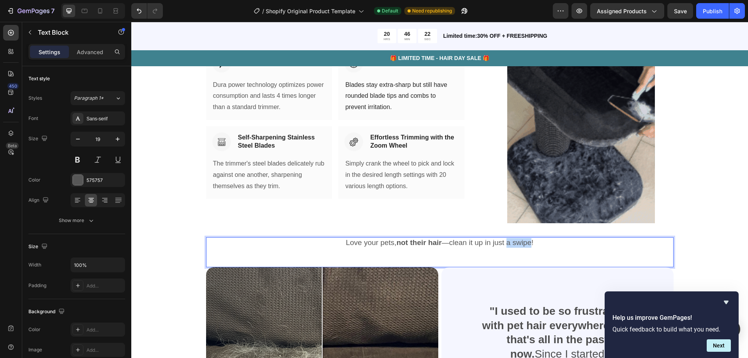
click at [528, 246] on p "Love your pets, not their hair —clean it up in just a swipe!" at bounding box center [440, 243] width 466 height 10
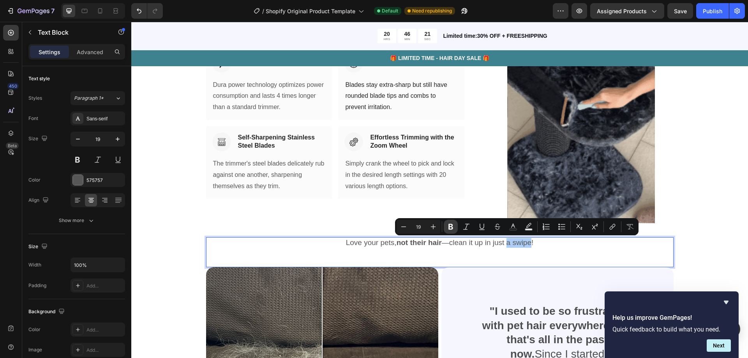
click at [453, 227] on icon "Editor contextual toolbar" at bounding box center [451, 227] width 8 height 8
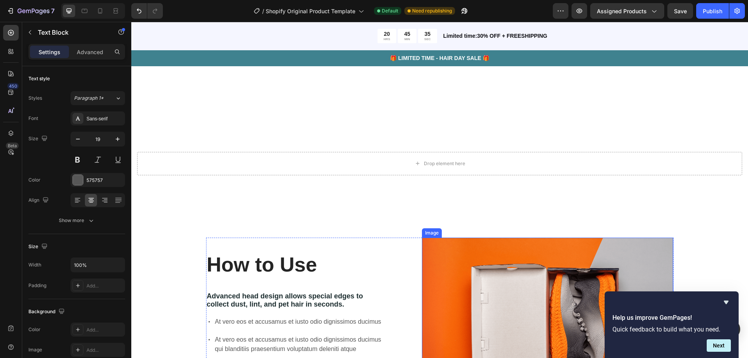
scroll to position [1409, 0]
